Goal: Find specific page/section: Find specific page/section

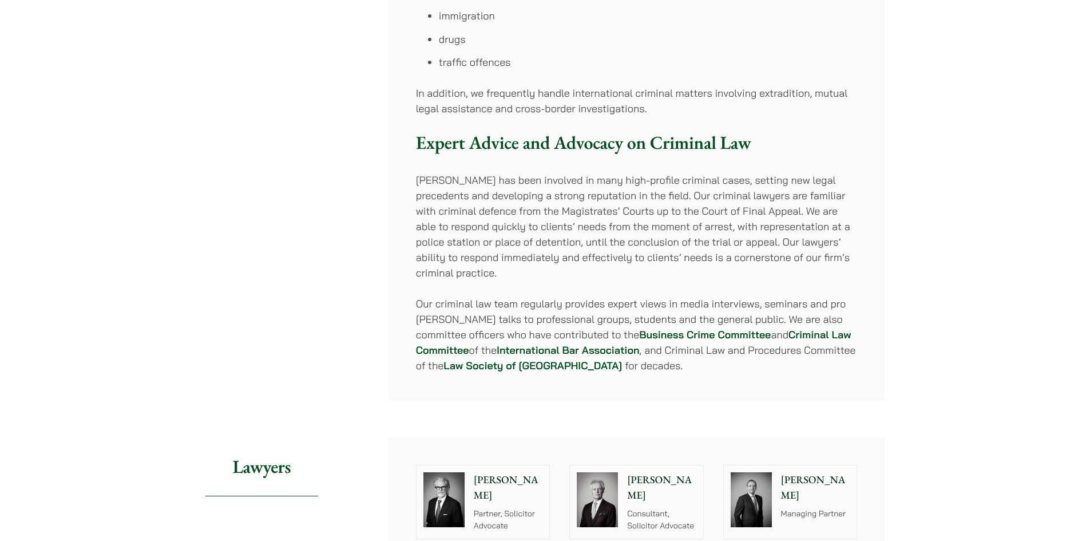
scroll to position [1144, 0]
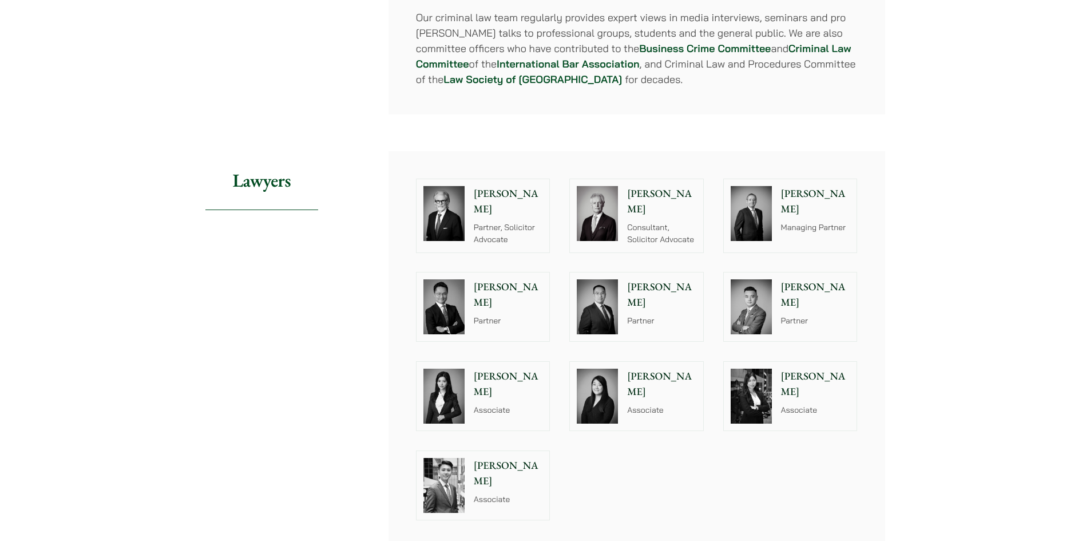
click at [641, 186] on p "[PERSON_NAME]" at bounding box center [661, 201] width 69 height 31
click at [802, 221] on p "Managing Partner" at bounding box center [815, 227] width 69 height 12
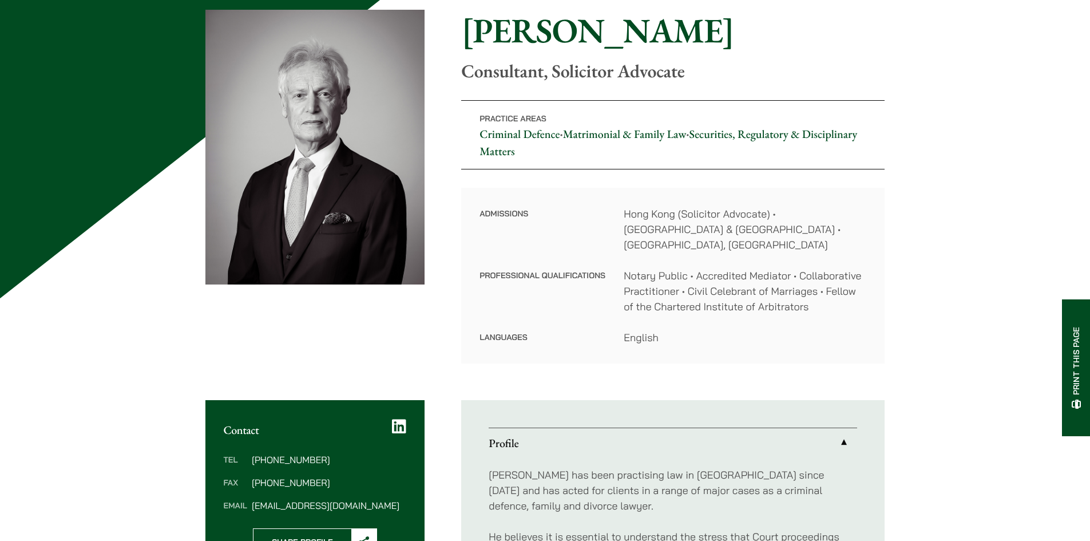
scroll to position [172, 0]
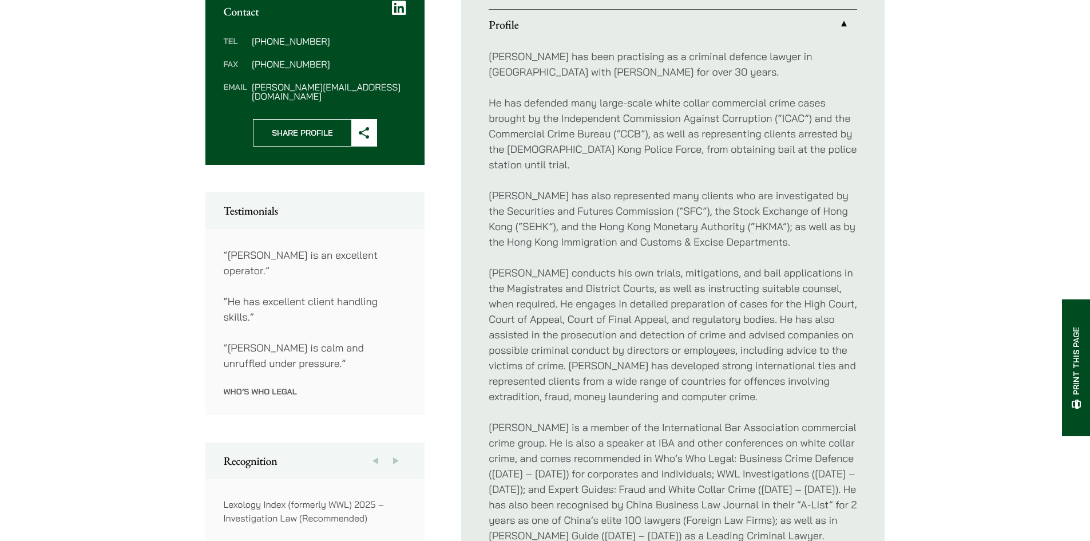
scroll to position [801, 0]
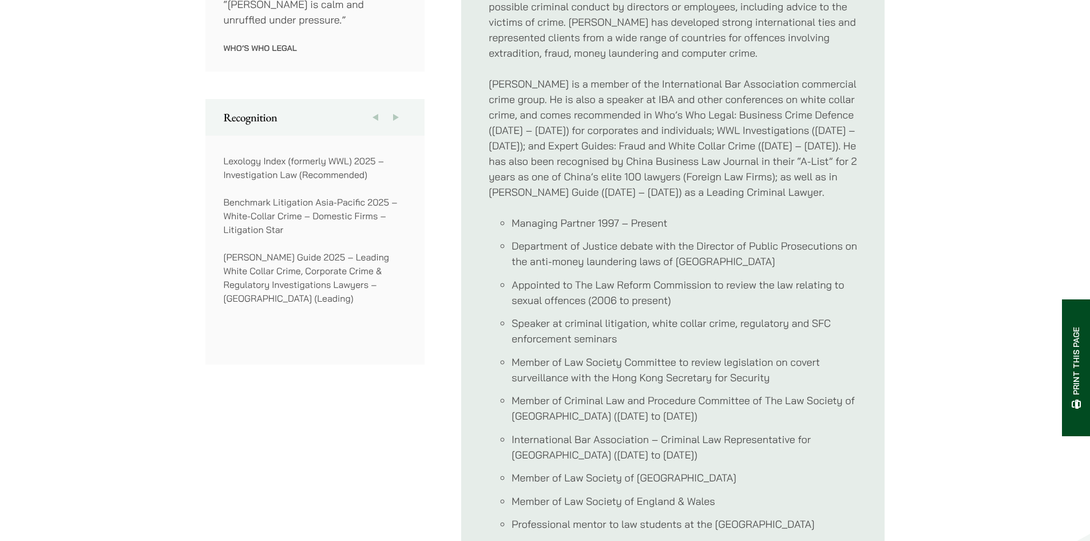
drag, startPoint x: 330, startPoint y: 240, endPoint x: 323, endPoint y: 227, distance: 14.3
drag, startPoint x: 323, startPoint y: 227, endPoint x: 313, endPoint y: 232, distance: 10.7
drag, startPoint x: 313, startPoint y: 232, endPoint x: 221, endPoint y: 301, distance: 115.5
click at [219, 340] on div "Previous Recognition Next [PERSON_NAME] Guide 2020 – Leading Criminal Lawyers –…" at bounding box center [315, 380] width 220 height 562
click at [247, 265] on p "[PERSON_NAME] Guide 2025 – Leading White Collar Crime, Corporate Crime & Regula…" at bounding box center [315, 277] width 183 height 55
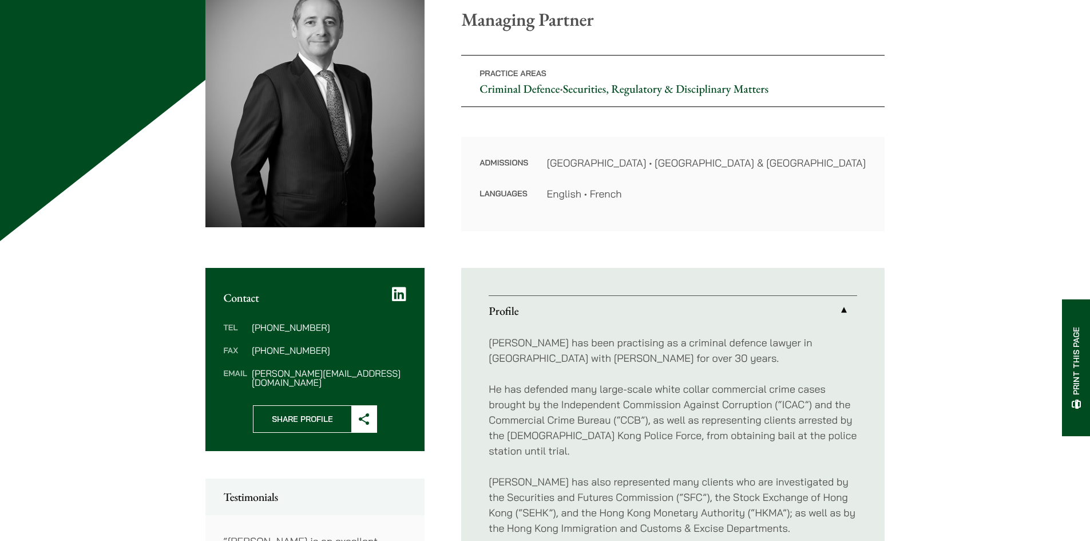
scroll to position [0, 0]
